Goal: Task Accomplishment & Management: Complete application form

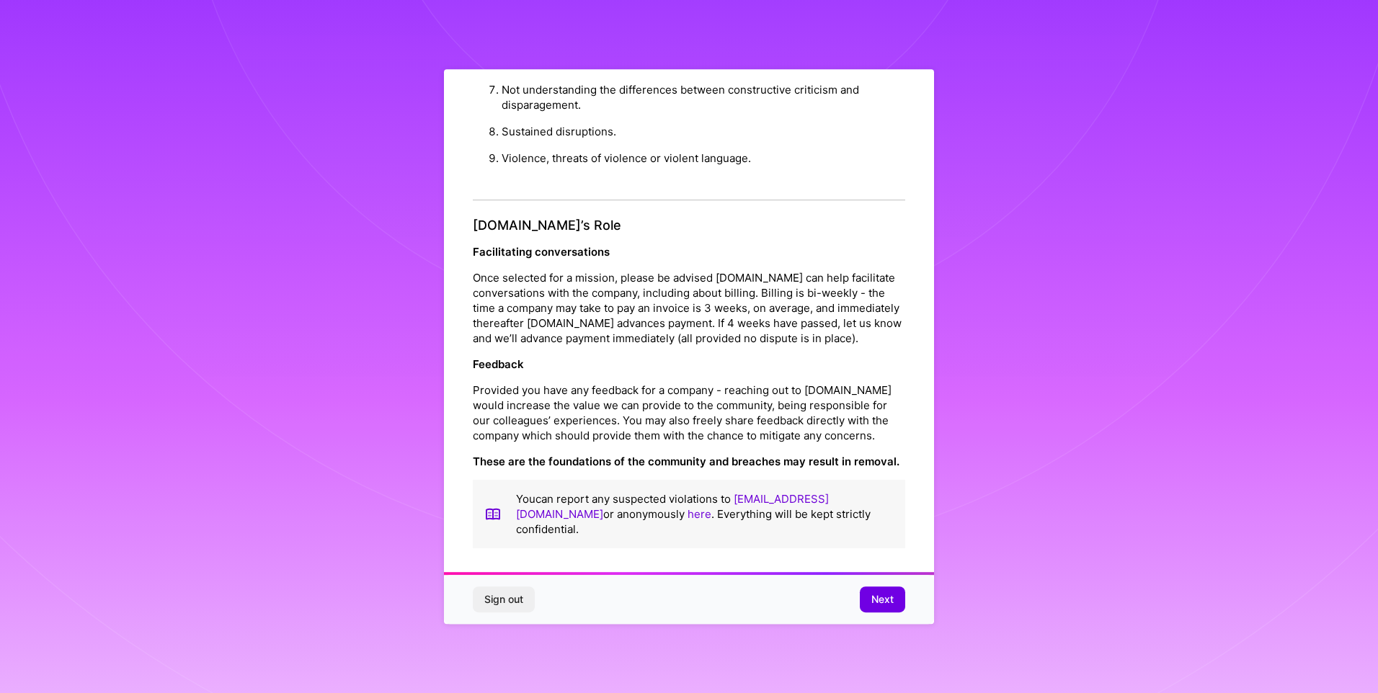
scroll to position [9, 0]
click at [885, 600] on span "Next" at bounding box center [882, 600] width 22 height 14
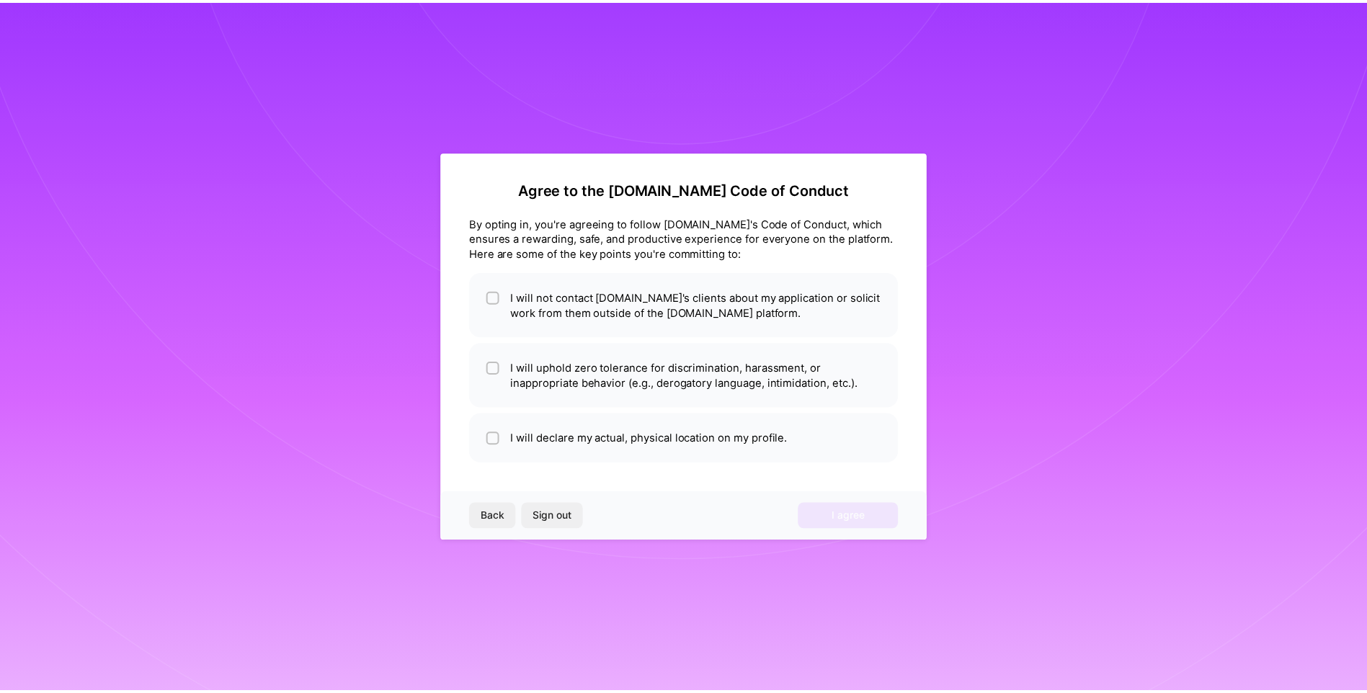
scroll to position [0, 0]
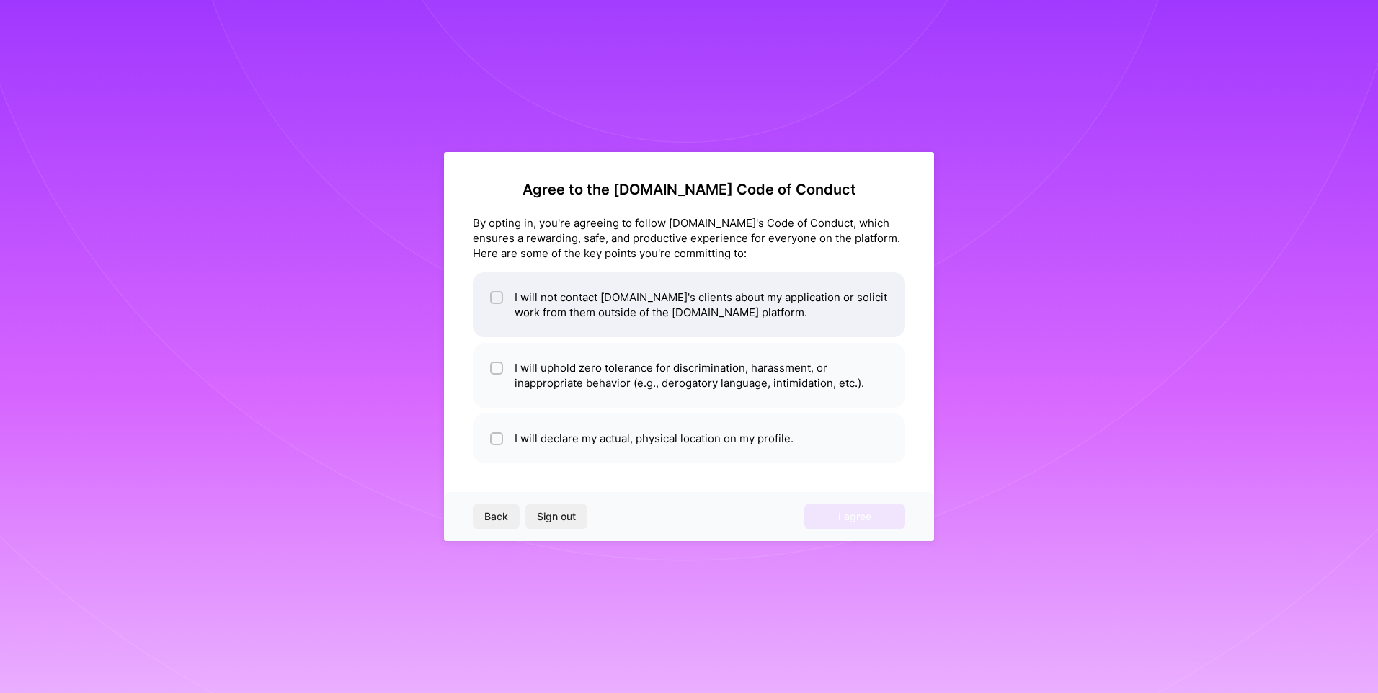
click at [495, 298] on input "checkbox" at bounding box center [498, 298] width 10 height 10
checkbox input "true"
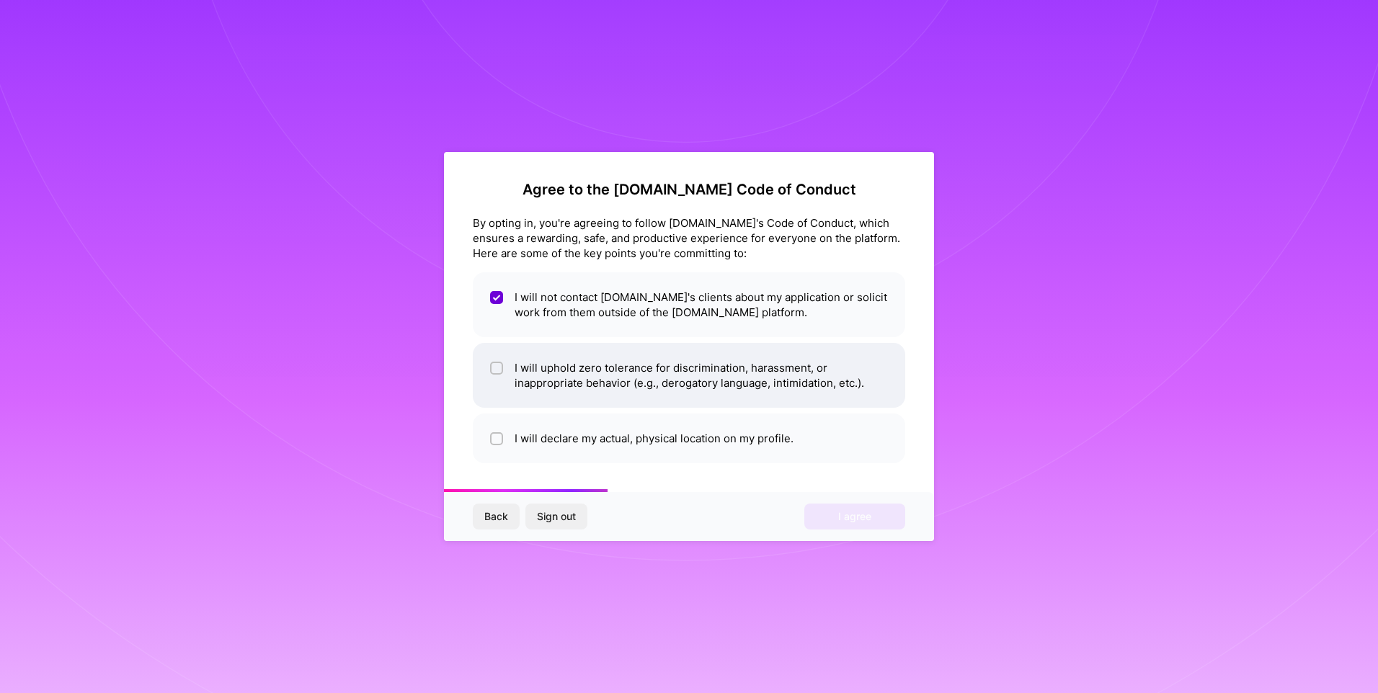
click at [497, 362] on div at bounding box center [496, 368] width 13 height 13
checkbox input "true"
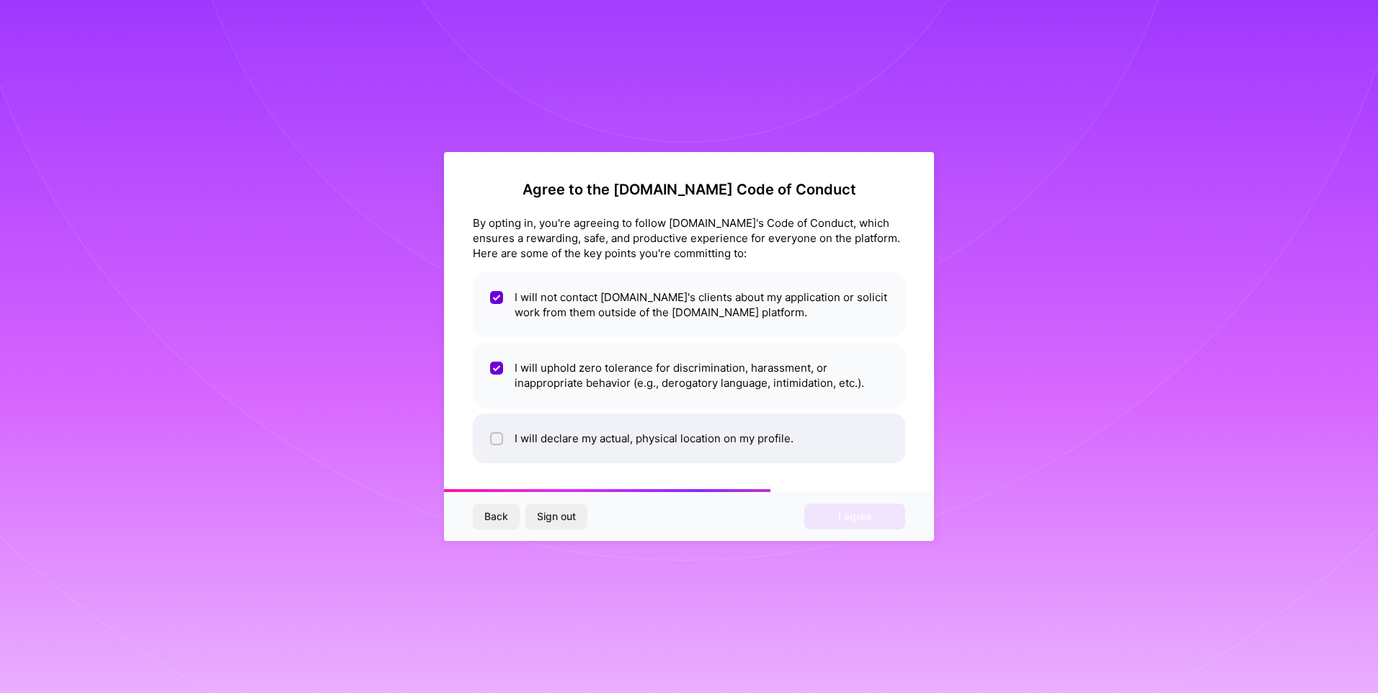
click at [497, 439] on input "checkbox" at bounding box center [498, 440] width 10 height 10
checkbox input "true"
click at [846, 523] on span "I agree" at bounding box center [854, 517] width 33 height 14
